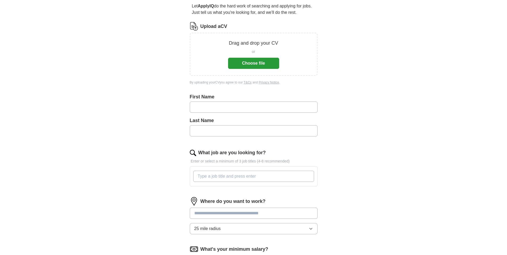
scroll to position [50, 0]
click at [254, 65] on button "Choose file" at bounding box center [253, 63] width 51 height 11
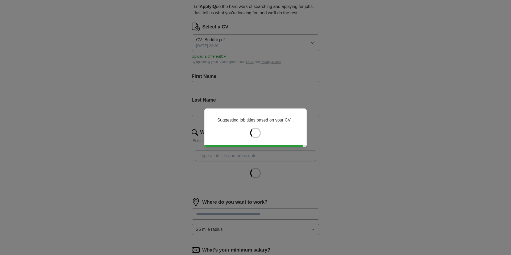
type input "******"
type input "**********"
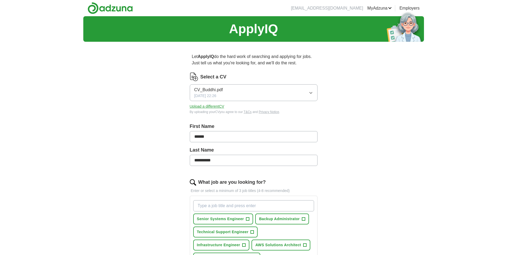
scroll to position [80, 0]
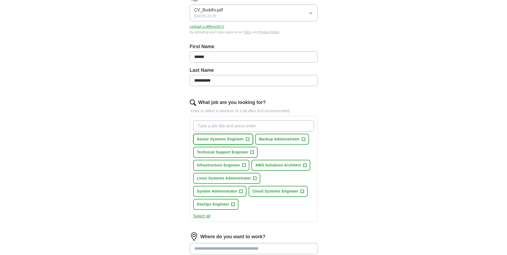
click at [249, 140] on button "Senior Systems Engineer +" at bounding box center [223, 139] width 60 height 11
click at [304, 137] on span "+" at bounding box center [303, 139] width 3 height 4
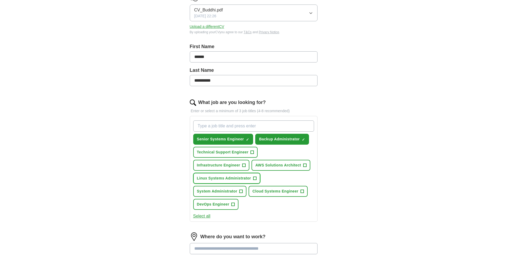
click at [253, 178] on span "+" at bounding box center [254, 178] width 3 height 4
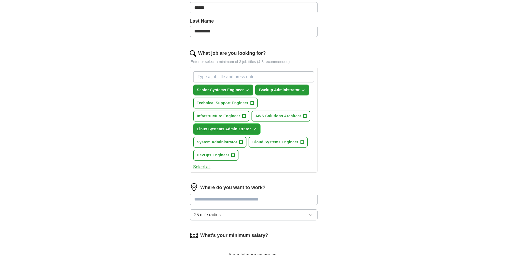
scroll to position [133, 0]
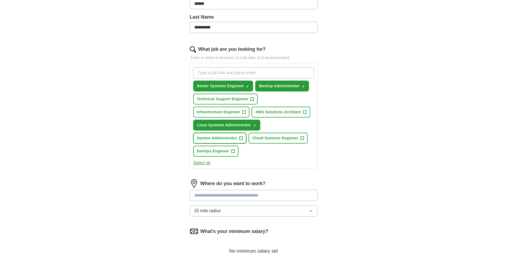
click at [240, 138] on span "+" at bounding box center [240, 138] width 3 height 4
click at [236, 151] on button "DevOps Engineer +" at bounding box center [215, 151] width 45 height 11
click at [244, 113] on span "+" at bounding box center [243, 112] width 3 height 4
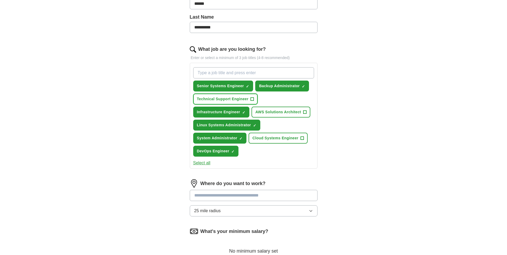
click at [249, 100] on button "Technical Support Engineer +" at bounding box center [225, 99] width 65 height 11
click at [258, 74] on input "What job are you looking for?" at bounding box center [253, 72] width 121 height 11
type input "netbackup"
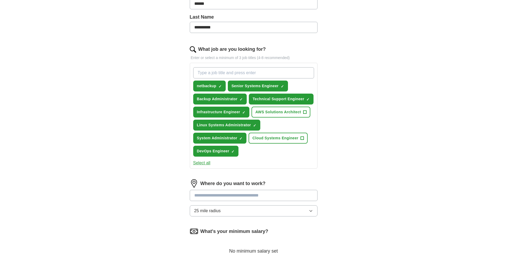
click at [244, 74] on input "What job are you looking for?" at bounding box center [253, 72] width 121 height 11
type input "linux administrator"
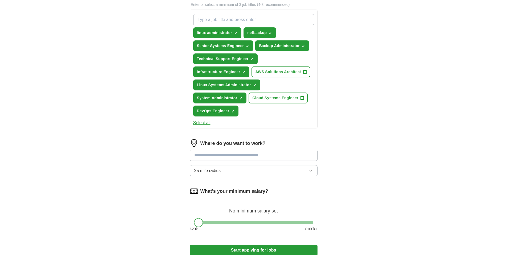
scroll to position [213, 0]
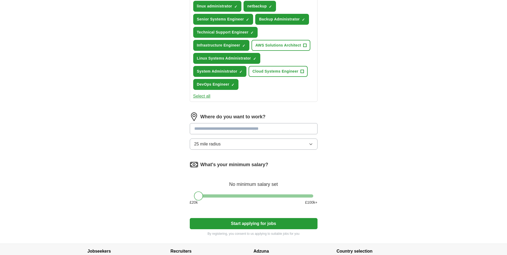
click at [271, 128] on input "text" at bounding box center [254, 128] width 128 height 11
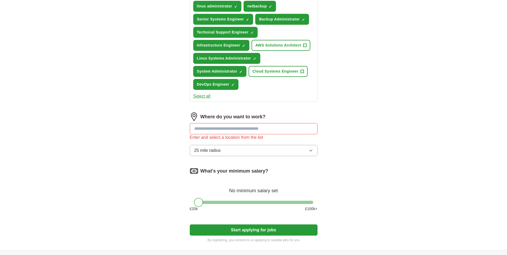
click at [280, 145] on div "Where do you want to work? Enter and select a location from the list 25 mile ra…" at bounding box center [254, 137] width 128 height 48
click at [272, 126] on input "text" at bounding box center [254, 128] width 128 height 11
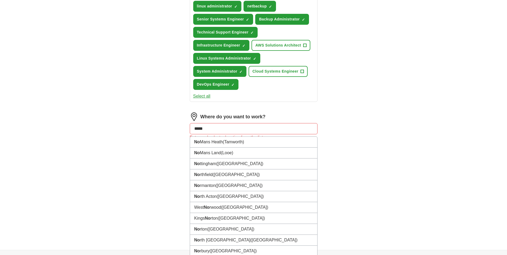
type input "******"
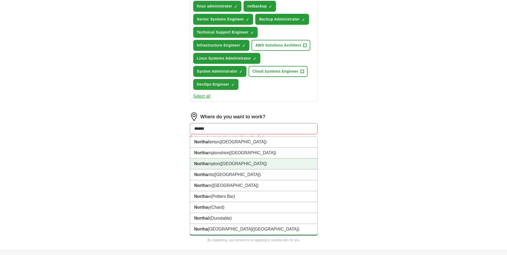
click at [259, 162] on li "Northa mpton (Northamptonshire)" at bounding box center [253, 164] width 127 height 11
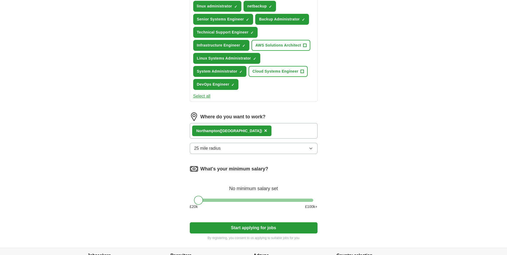
click at [284, 149] on button "25 mile radius" at bounding box center [254, 148] width 128 height 11
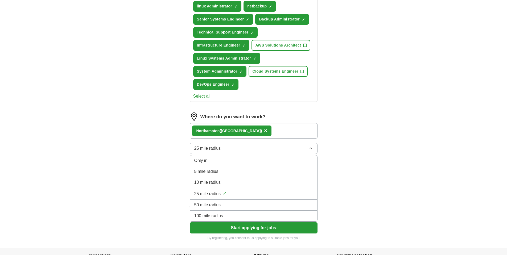
scroll to position [239, 0]
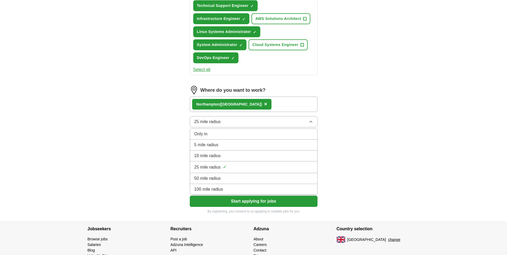
click at [251, 188] on div "100 mile radius" at bounding box center [253, 189] width 119 height 6
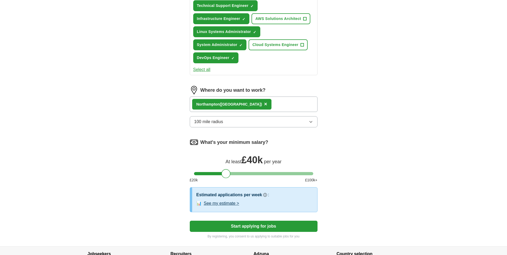
drag, startPoint x: 197, startPoint y: 173, endPoint x: 225, endPoint y: 174, distance: 27.7
click at [225, 174] on div at bounding box center [225, 173] width 9 height 9
click at [223, 174] on div at bounding box center [223, 173] width 9 height 9
click at [357, 173] on div "**********" at bounding box center [253, 11] width 340 height 469
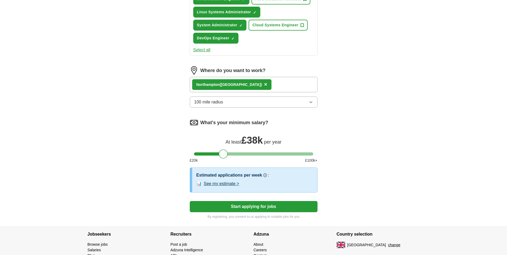
scroll to position [290, 0]
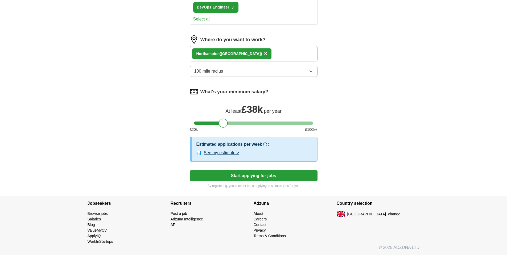
click at [259, 174] on button "Start applying for jobs" at bounding box center [254, 175] width 128 height 11
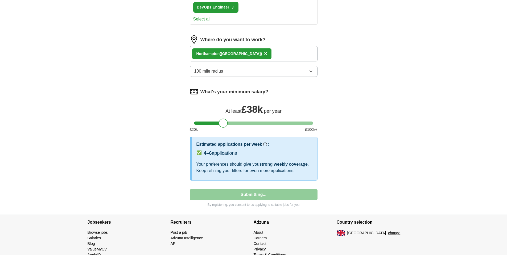
select select "**"
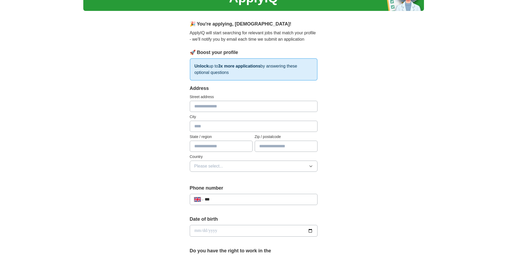
scroll to position [80, 0]
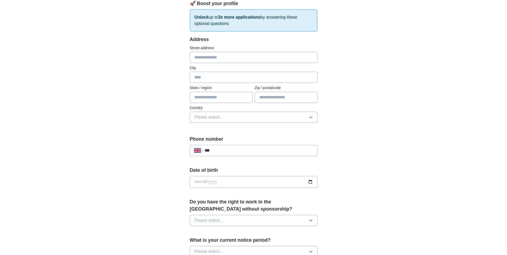
click at [238, 59] on input "text" at bounding box center [254, 57] width 128 height 11
type input "**********"
type input "******"
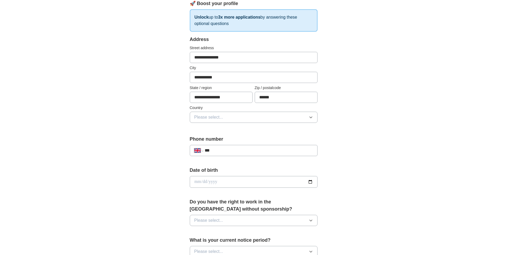
click at [247, 118] on button "Please select..." at bounding box center [254, 117] width 128 height 11
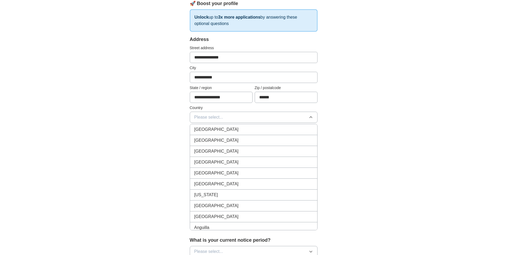
click at [236, 129] on div "[GEOGRAPHIC_DATA]" at bounding box center [253, 129] width 119 height 6
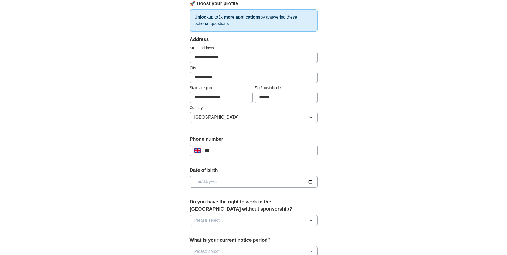
click at [244, 149] on input "***" at bounding box center [259, 150] width 108 height 6
type input "**********"
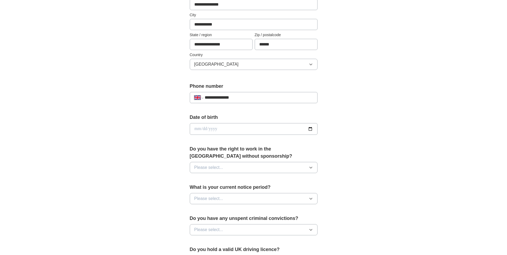
scroll to position [133, 0]
click at [261, 133] on input "date" at bounding box center [254, 129] width 128 height 12
type input "**********"
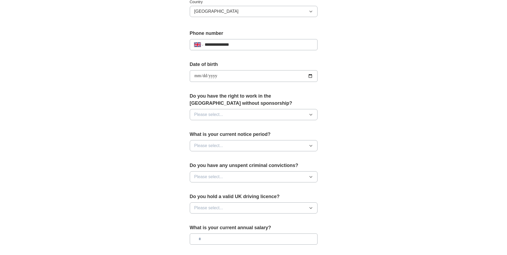
scroll to position [186, 0]
click at [257, 114] on button "Please select..." at bounding box center [254, 114] width 128 height 11
click at [225, 127] on div "Yes" at bounding box center [253, 126] width 119 height 6
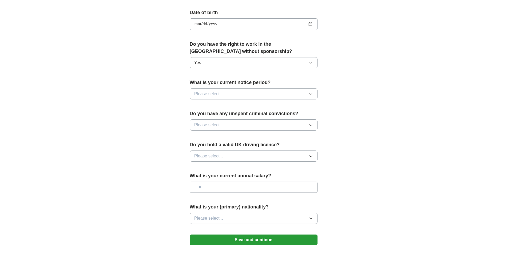
scroll to position [239, 0]
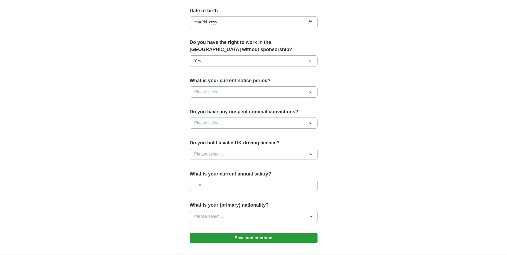
click at [254, 91] on button "Please select..." at bounding box center [254, 91] width 128 height 11
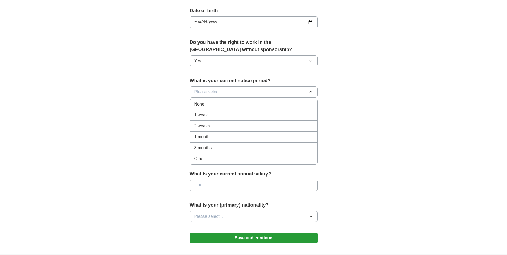
click at [228, 128] on div "2 weeks" at bounding box center [253, 126] width 119 height 6
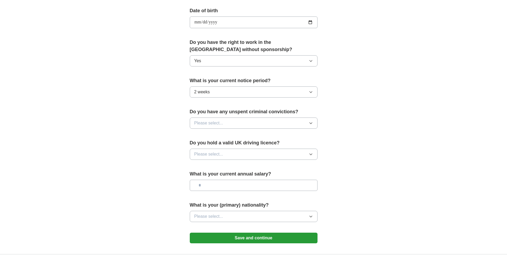
click at [272, 124] on button "Please select..." at bounding box center [254, 123] width 128 height 11
click at [233, 147] on div "No" at bounding box center [253, 146] width 119 height 6
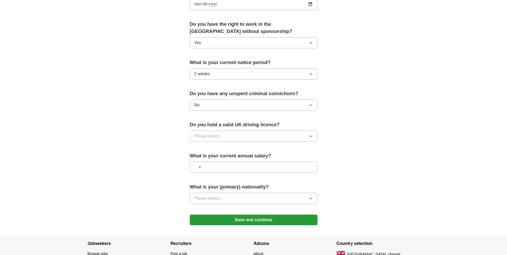
scroll to position [266, 0]
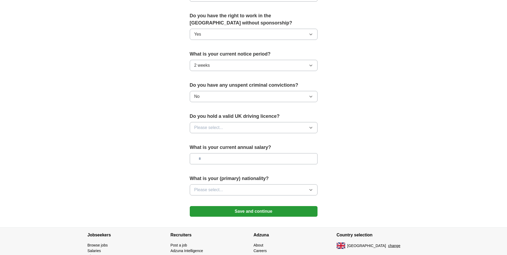
click at [237, 127] on button "Please select..." at bounding box center [254, 127] width 128 height 11
click at [231, 140] on div "Yes" at bounding box center [253, 140] width 119 height 6
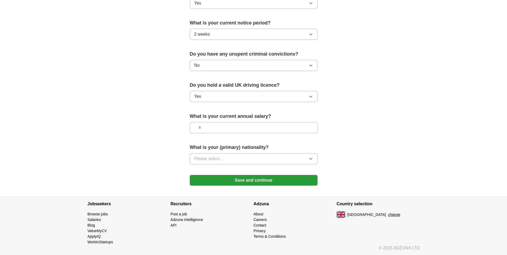
scroll to position [298, 0]
click at [262, 126] on input "text" at bounding box center [254, 127] width 128 height 11
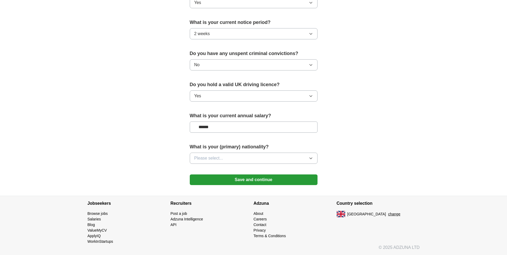
type input "*******"
drag, startPoint x: 260, startPoint y: 126, endPoint x: 147, endPoint y: 130, distance: 113.6
click at [232, 158] on button "Please select..." at bounding box center [254, 158] width 128 height 11
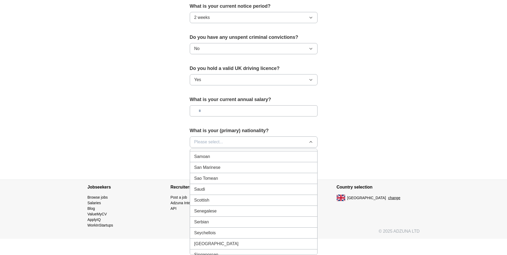
scroll to position [1782, 0]
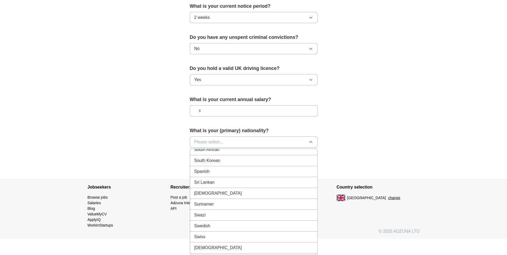
click at [244, 181] on div "Sri Lankan" at bounding box center [253, 182] width 119 height 6
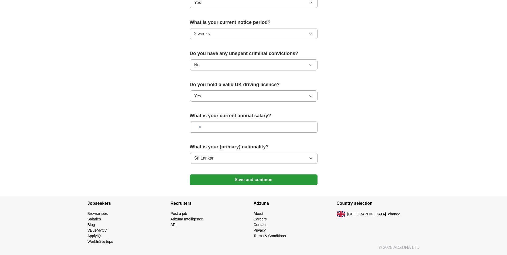
scroll to position [298, 0]
click at [272, 182] on button "Save and continue" at bounding box center [254, 179] width 128 height 11
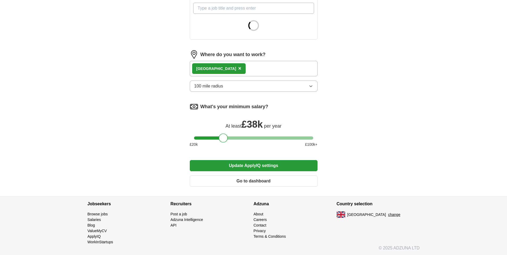
scroll to position [198, 0]
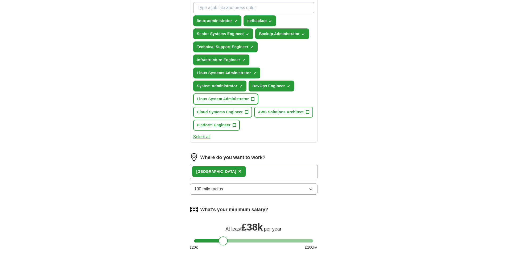
click at [253, 100] on span "+" at bounding box center [252, 99] width 3 height 4
click at [246, 110] on span "+" at bounding box center [246, 112] width 3 height 4
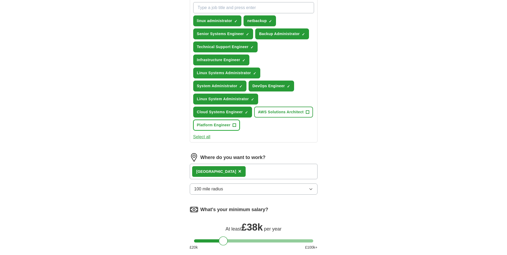
click at [232, 124] on button "Platform Engineer +" at bounding box center [216, 125] width 47 height 11
click at [306, 113] on span "+" at bounding box center [307, 112] width 3 height 4
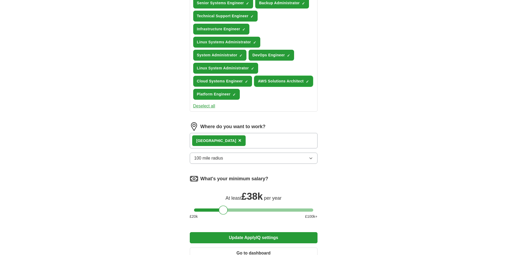
scroll to position [278, 0]
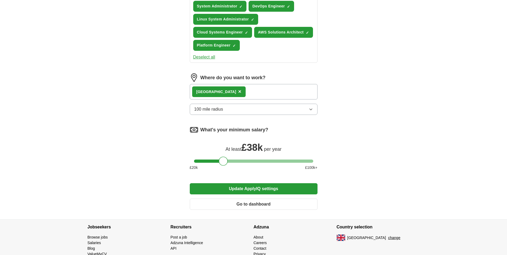
click at [254, 91] on div "Northampton ×" at bounding box center [254, 91] width 128 height 15
click at [249, 91] on div "Northampton ×" at bounding box center [254, 91] width 128 height 15
click at [257, 188] on button "Update ApplyIQ settings" at bounding box center [254, 188] width 128 height 11
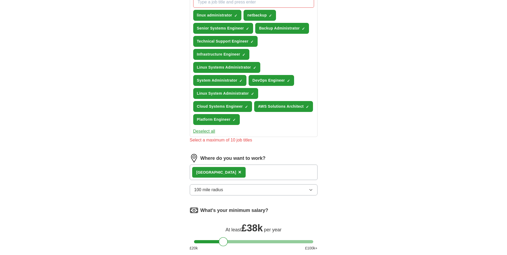
scroll to position [198, 0]
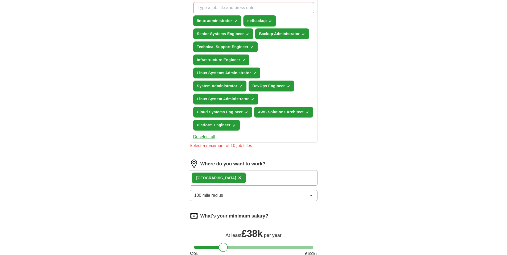
click at [0, 0] on span "×" at bounding box center [0, 0] width 0 height 0
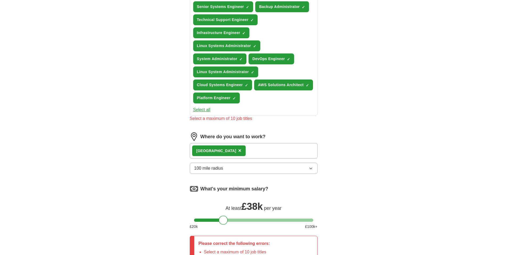
scroll to position [225, 0]
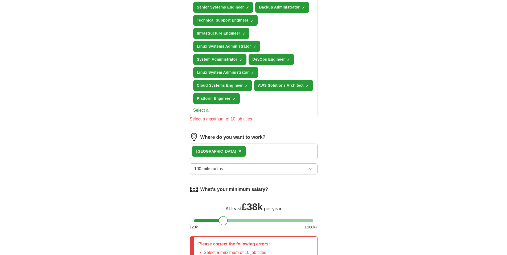
click at [0, 0] on span "×" at bounding box center [0, 0] width 0 height 0
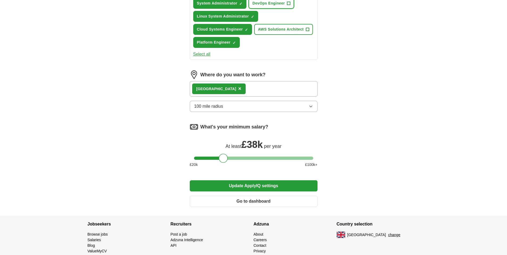
scroll to position [302, 0]
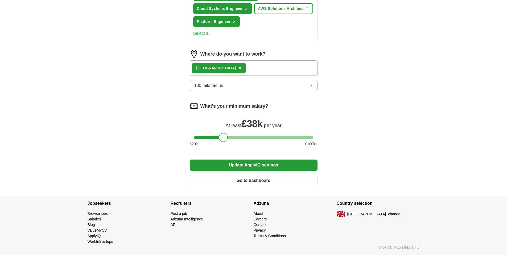
click at [256, 163] on button "Update ApplyIQ settings" at bounding box center [254, 165] width 128 height 11
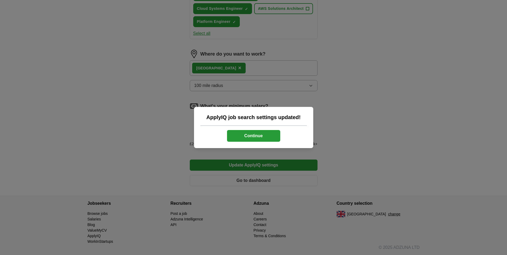
click at [268, 134] on button "Continue" at bounding box center [253, 136] width 53 height 12
